Goal: Information Seeking & Learning: Learn about a topic

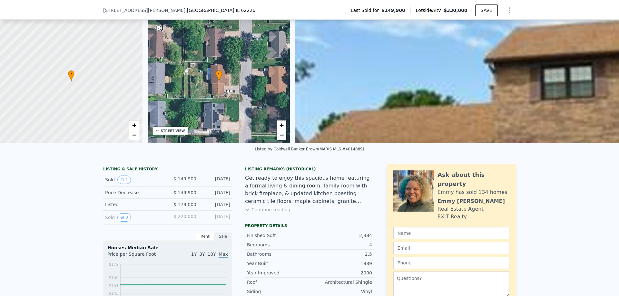
scroll to position [94, 0]
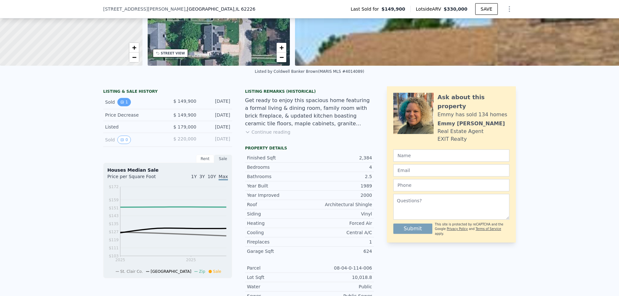
click at [121, 103] on icon "View historical data" at bounding box center [122, 102] width 3 height 3
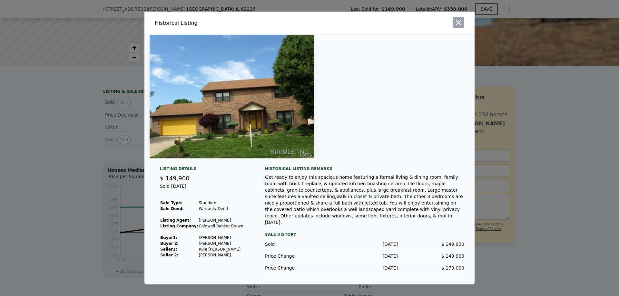
click at [455, 27] on icon "button" at bounding box center [458, 22] width 9 height 9
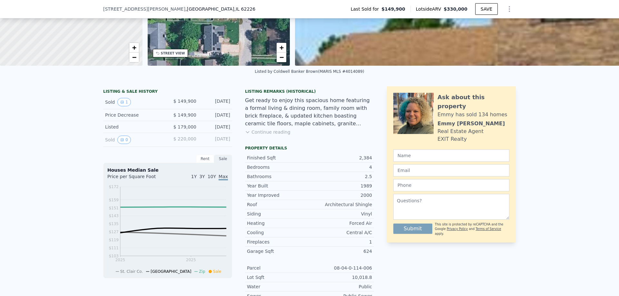
scroll to position [127, 0]
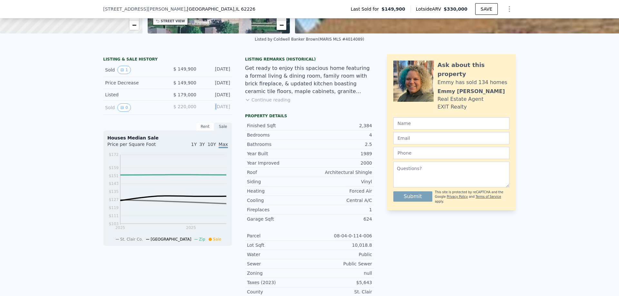
click at [204, 111] on div "[DATE]" at bounding box center [215, 107] width 29 height 8
click at [121, 112] on button "0" at bounding box center [124, 107] width 14 height 8
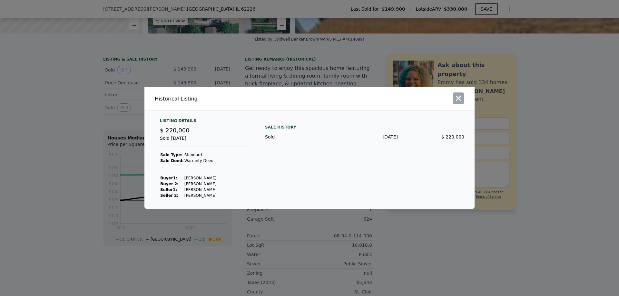
click at [460, 97] on icon "button" at bounding box center [458, 98] width 5 height 5
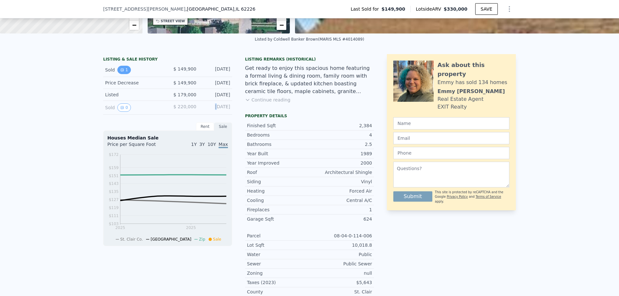
click at [123, 74] on button "1" at bounding box center [124, 70] width 14 height 8
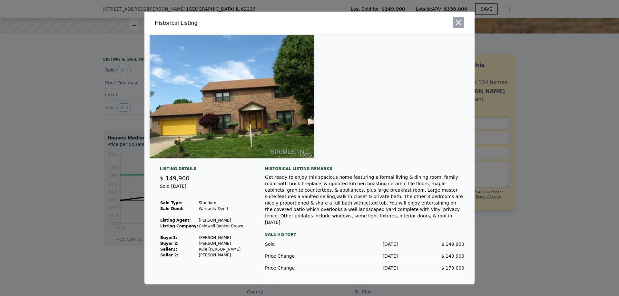
click at [459, 25] on icon "button" at bounding box center [458, 22] width 5 height 5
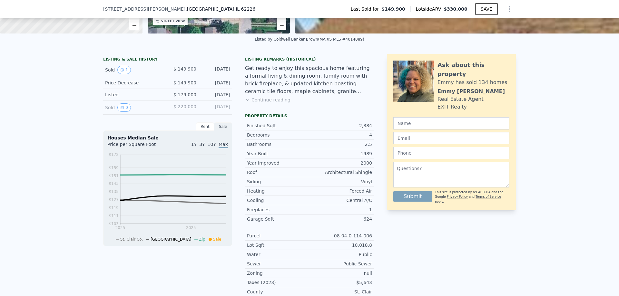
click at [50, 150] on div "LISTING & SALE HISTORY Sold 1 $ 149,900 [DATE] Price Decrease $ 149,900 [DATE] …" at bounding box center [309, 189] width 619 height 281
click at [121, 110] on icon "View historical data" at bounding box center [122, 108] width 4 height 4
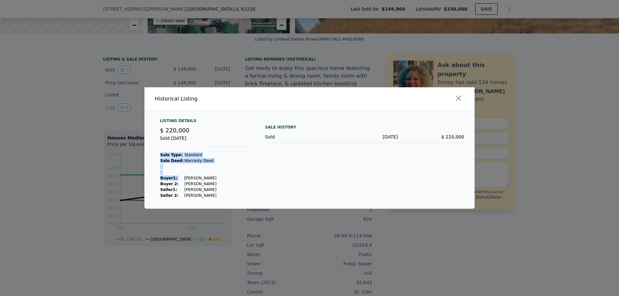
drag, startPoint x: 182, startPoint y: 179, endPoint x: 215, endPoint y: 199, distance: 38.3
click at [215, 199] on div "Listing Details $ 220,000 Sold [DATE] Sale Type: Standard Sale Deed: Warranty D…" at bounding box center [309, 163] width 330 height 91
click at [454, 99] on icon "button" at bounding box center [458, 98] width 9 height 9
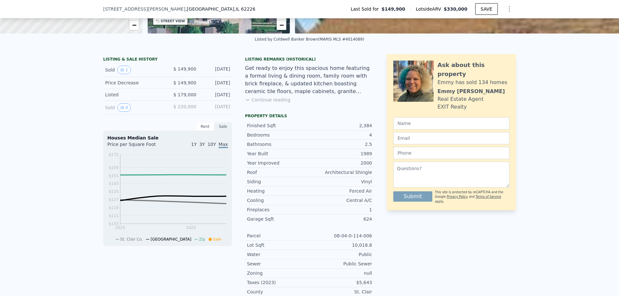
click at [276, 103] on button "Continue reading" at bounding box center [267, 100] width 45 height 6
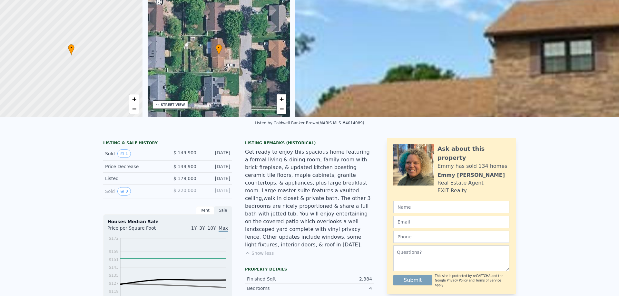
scroll to position [2, 0]
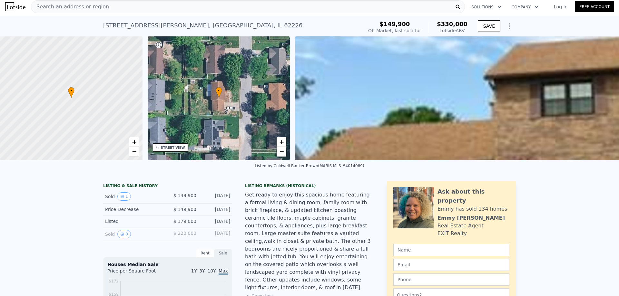
click at [426, 116] on img at bounding box center [601, 98] width 613 height 124
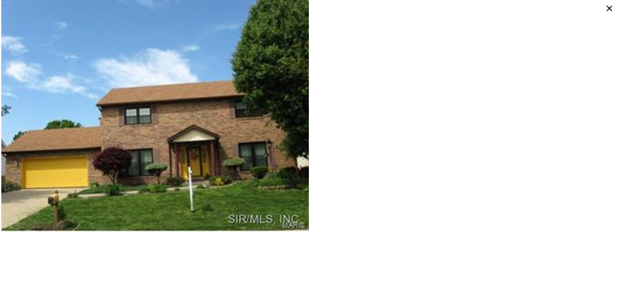
click at [608, 10] on icon at bounding box center [609, 9] width 12 height 12
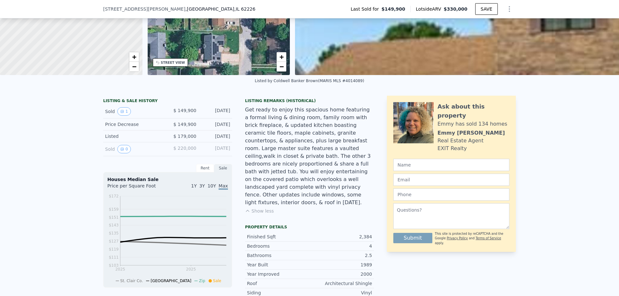
scroll to position [129, 0]
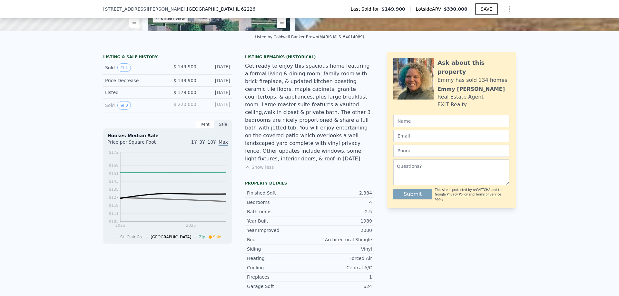
click at [203, 128] on div "Rent" at bounding box center [205, 124] width 18 height 8
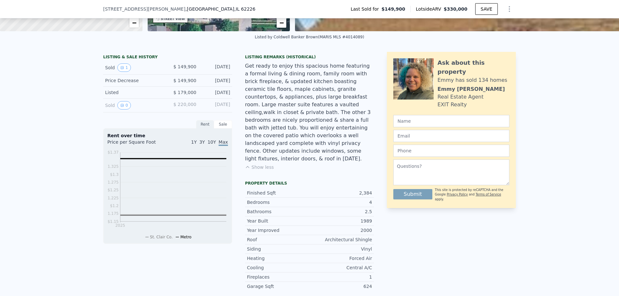
click at [221, 129] on div "Sale" at bounding box center [223, 124] width 18 height 8
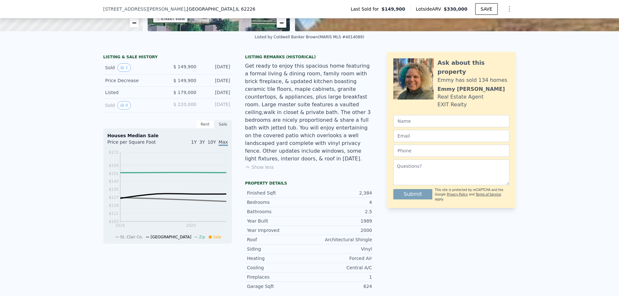
click at [302, 120] on div "Get ready to enjoy this spacious home featuring a formal living & dining room, …" at bounding box center [309, 112] width 129 height 101
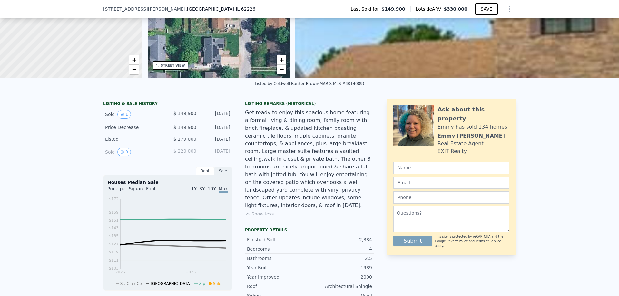
scroll to position [64, 0]
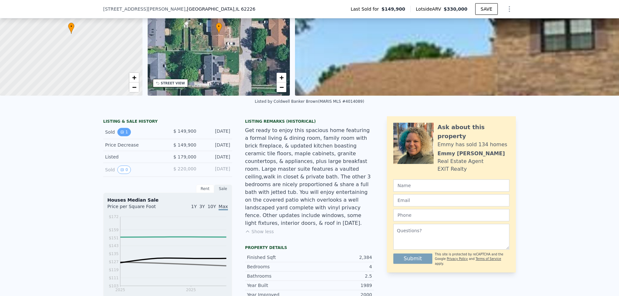
click at [121, 136] on button "1" at bounding box center [124, 132] width 14 height 8
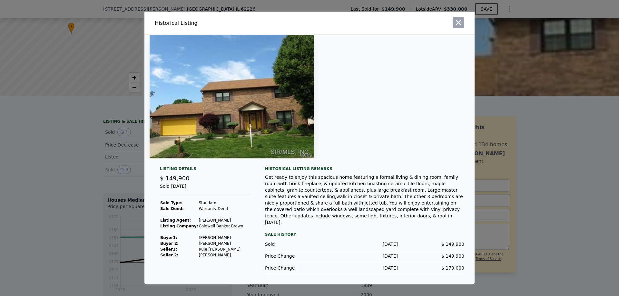
click at [457, 27] on icon "button" at bounding box center [458, 22] width 9 height 9
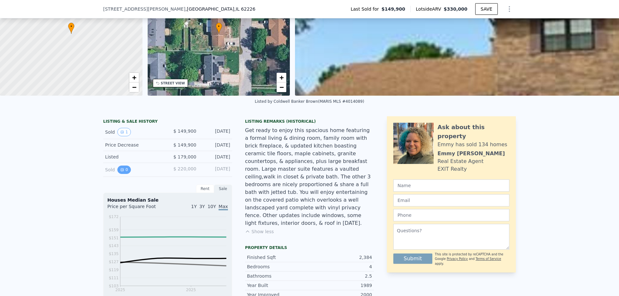
click at [123, 174] on button "0" at bounding box center [124, 170] width 14 height 8
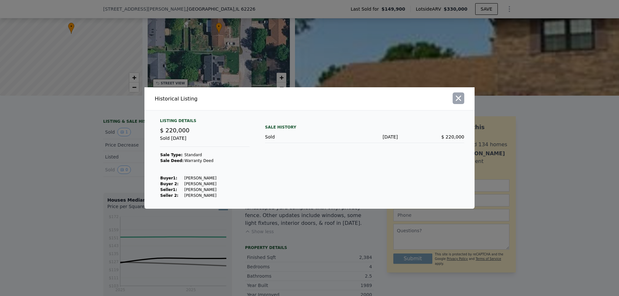
click at [458, 99] on icon "button" at bounding box center [458, 98] width 5 height 5
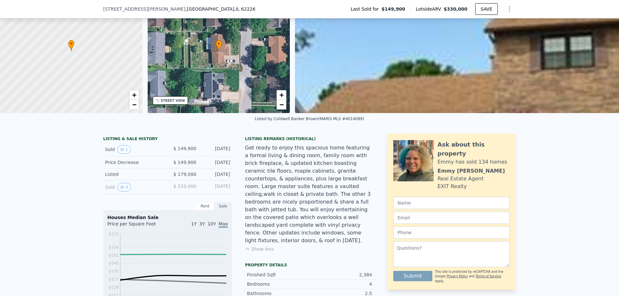
scroll to position [2, 0]
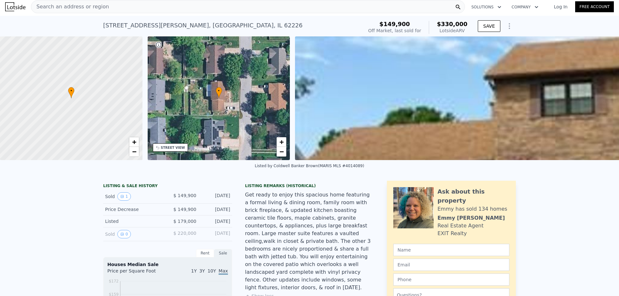
click at [228, 96] on div "• + −" at bounding box center [219, 98] width 142 height 124
click at [176, 149] on div "STREET VIEW" at bounding box center [173, 147] width 24 height 5
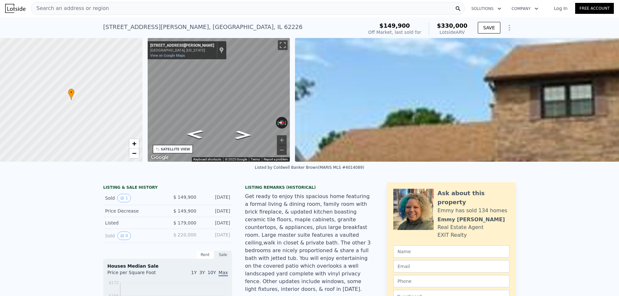
scroll to position [0, 0]
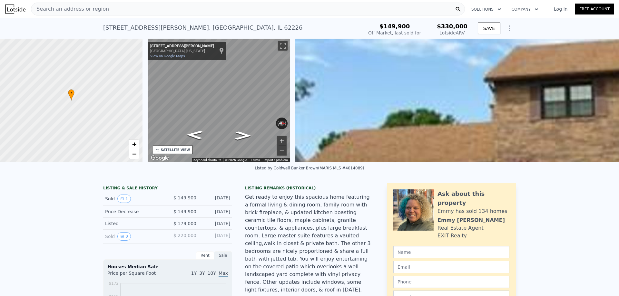
click at [281, 141] on button "Zoom in" at bounding box center [282, 141] width 10 height 10
drag, startPoint x: 234, startPoint y: 143, endPoint x: 191, endPoint y: 135, distance: 43.5
click at [191, 135] on icon "Map" at bounding box center [219, 101] width 142 height 124
click at [446, 99] on div "• + − • + − STREET VIEW ← Move left → Move right ↑ Move up ↓ Move down + Zoom i…" at bounding box center [309, 101] width 619 height 124
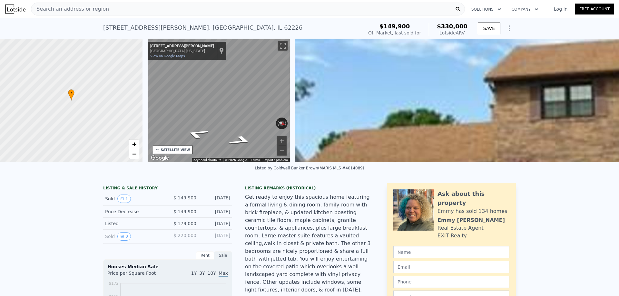
click at [314, 103] on div "• + − • + − STREET VIEW ← Move left → Move right ↑ Move up ↓ Move down + Zoom i…" at bounding box center [309, 101] width 619 height 124
click at [326, 103] on div "• + − • + − STREET VIEW ← Move left → Move right ↑ Move up ↓ Move down + Zoom i…" at bounding box center [309, 101] width 619 height 124
click at [306, 76] on div "• + − • + − STREET VIEW ← Move left → Move right ↑ Move up ↓ Move down + Zoom i…" at bounding box center [309, 101] width 619 height 124
click at [129, 114] on div "• + − • + − STREET VIEW ← Move left → Move right ↑ Move up ↓ Move down + Zoom i…" at bounding box center [309, 101] width 619 height 124
click at [371, 122] on div "• + − • + − STREET VIEW ← Move left → Move right ↑ Move up ↓ Move down + Zoom i…" at bounding box center [309, 101] width 619 height 124
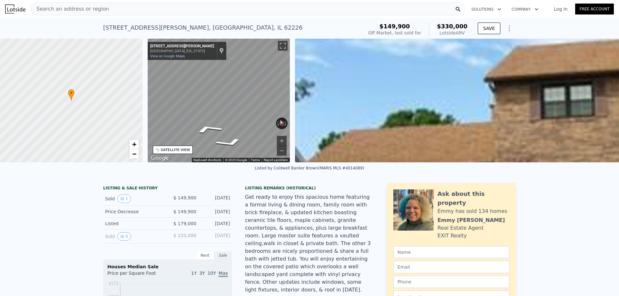
click at [315, 87] on div "• + − • + − STREET VIEW ← Move left → Move right ↑ Move up ↓ Move down + Zoom i…" at bounding box center [309, 101] width 619 height 124
click at [308, 82] on div "• + − • + − STREET VIEW ← Move left → Move right ↑ Move up ↓ Move down + Zoom i…" at bounding box center [309, 101] width 619 height 124
click at [163, 57] on link "View on Google Maps" at bounding box center [167, 56] width 35 height 4
